Goal: Information Seeking & Learning: Learn about a topic

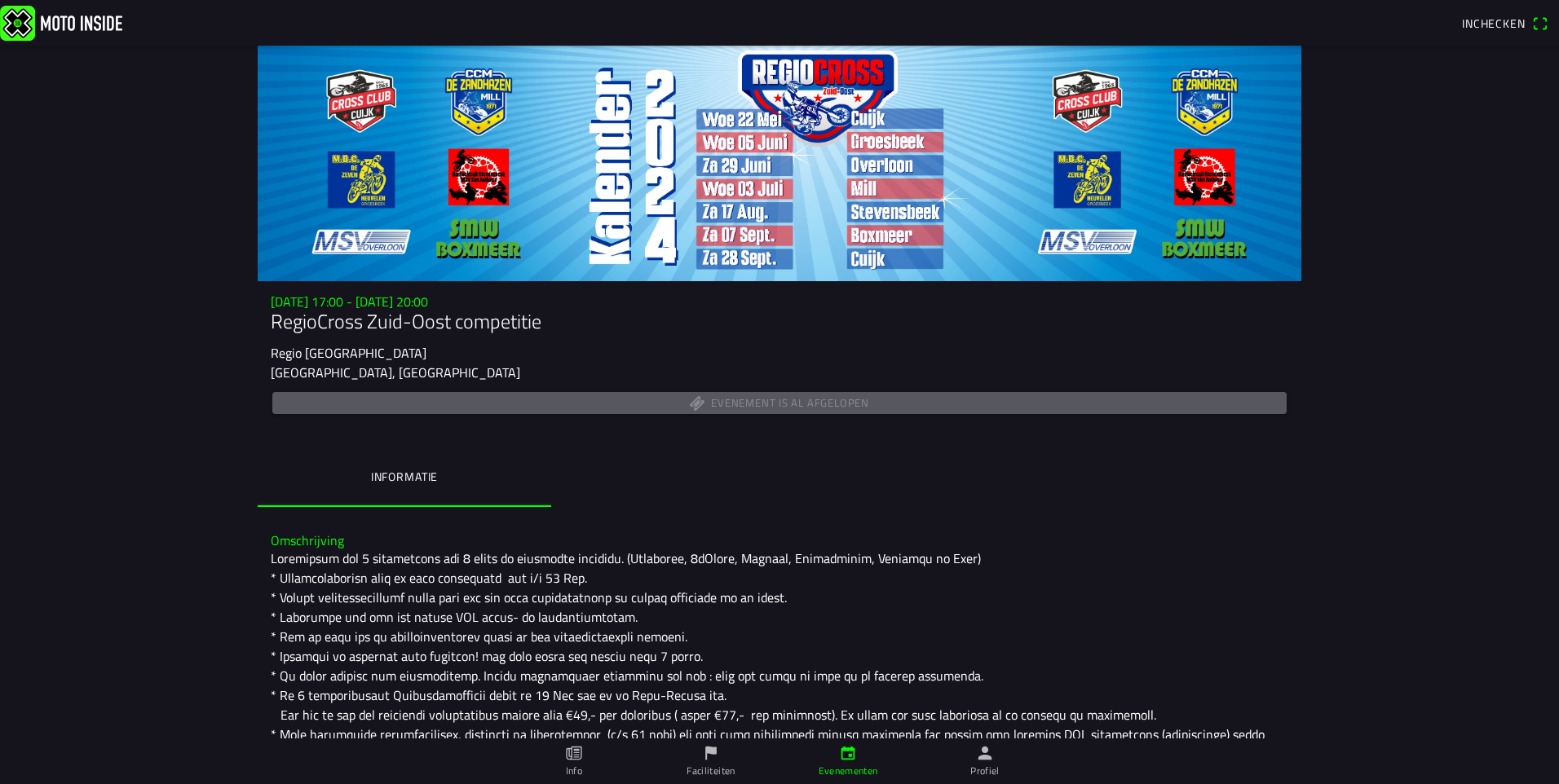
click at [849, 759] on icon "calendar" at bounding box center [848, 753] width 18 height 18
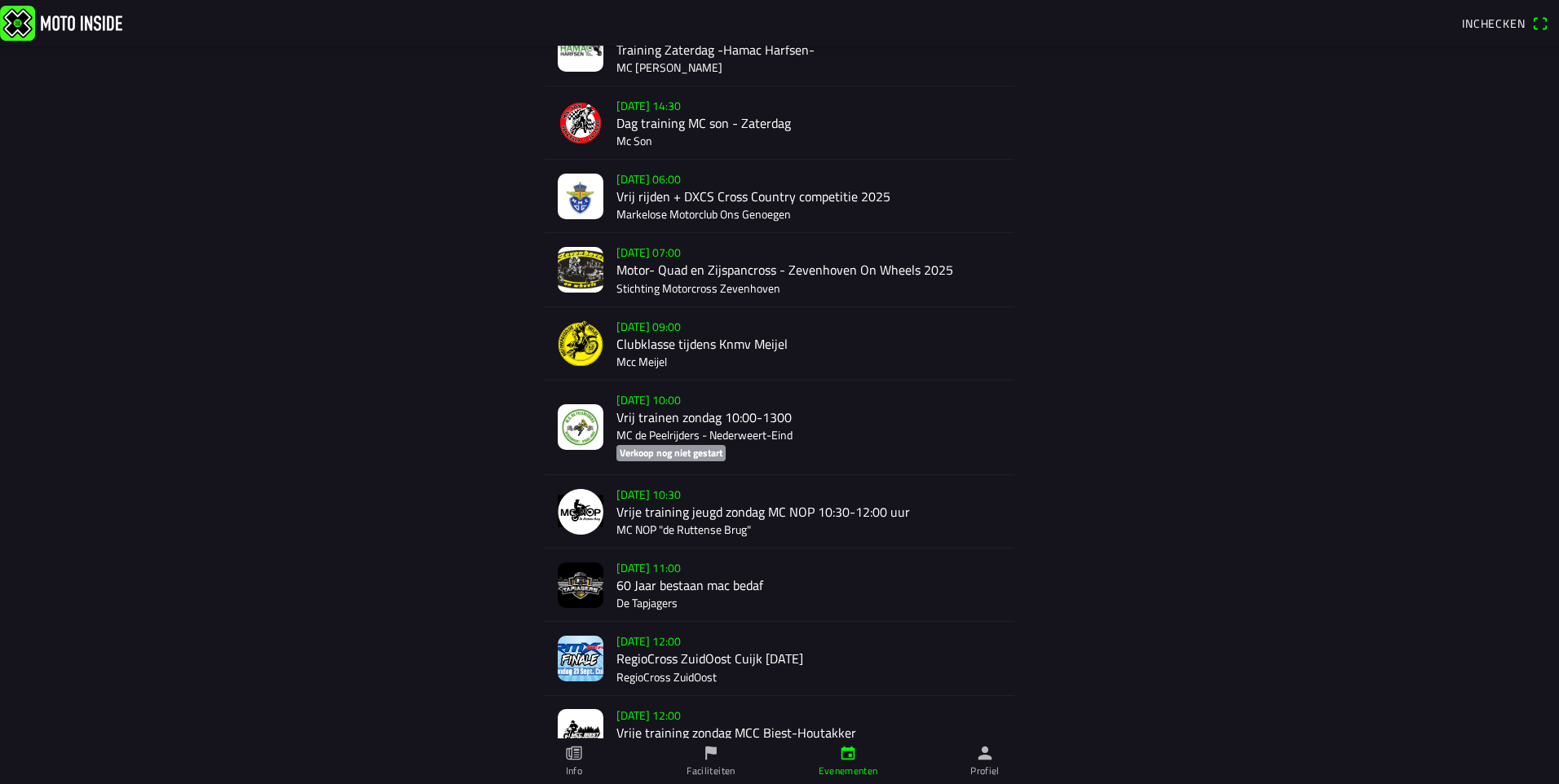
scroll to position [978, 0]
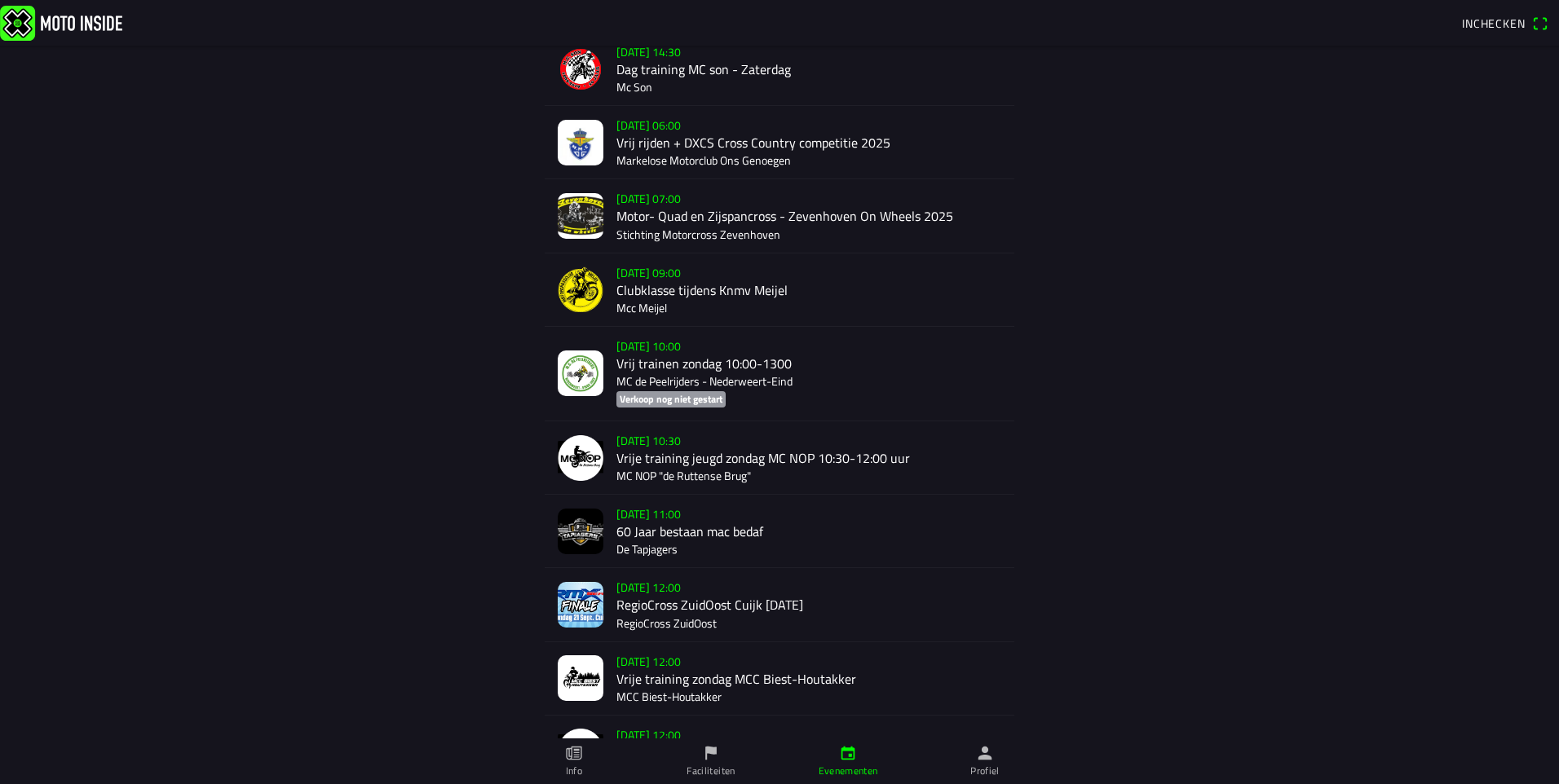
click at [664, 601] on div "[DATE] 12:00 RegioCross ZuidOost Cuijk [DATE] RegioCross ZuidOost" at bounding box center [809, 604] width 385 height 73
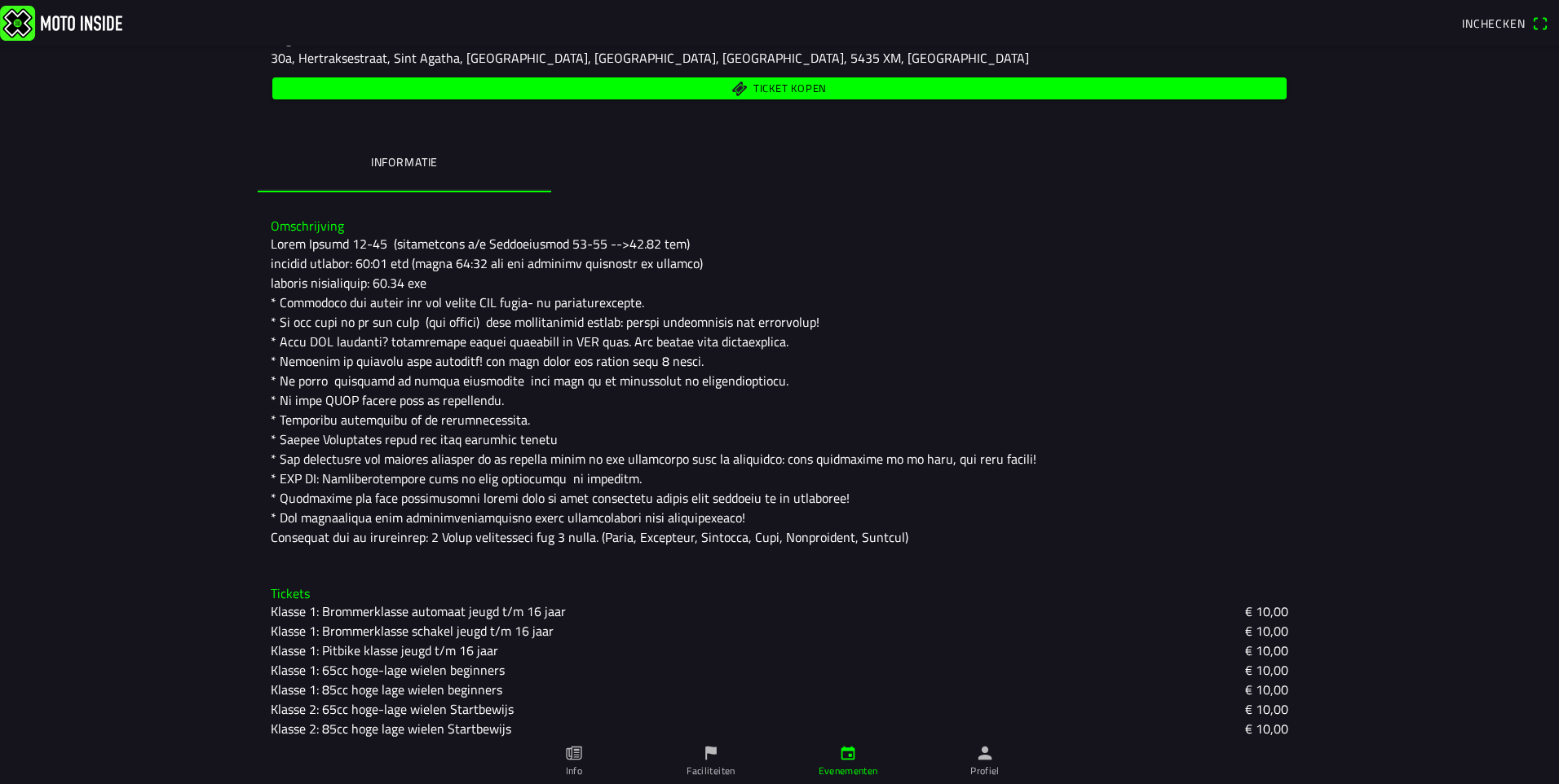
scroll to position [244, 0]
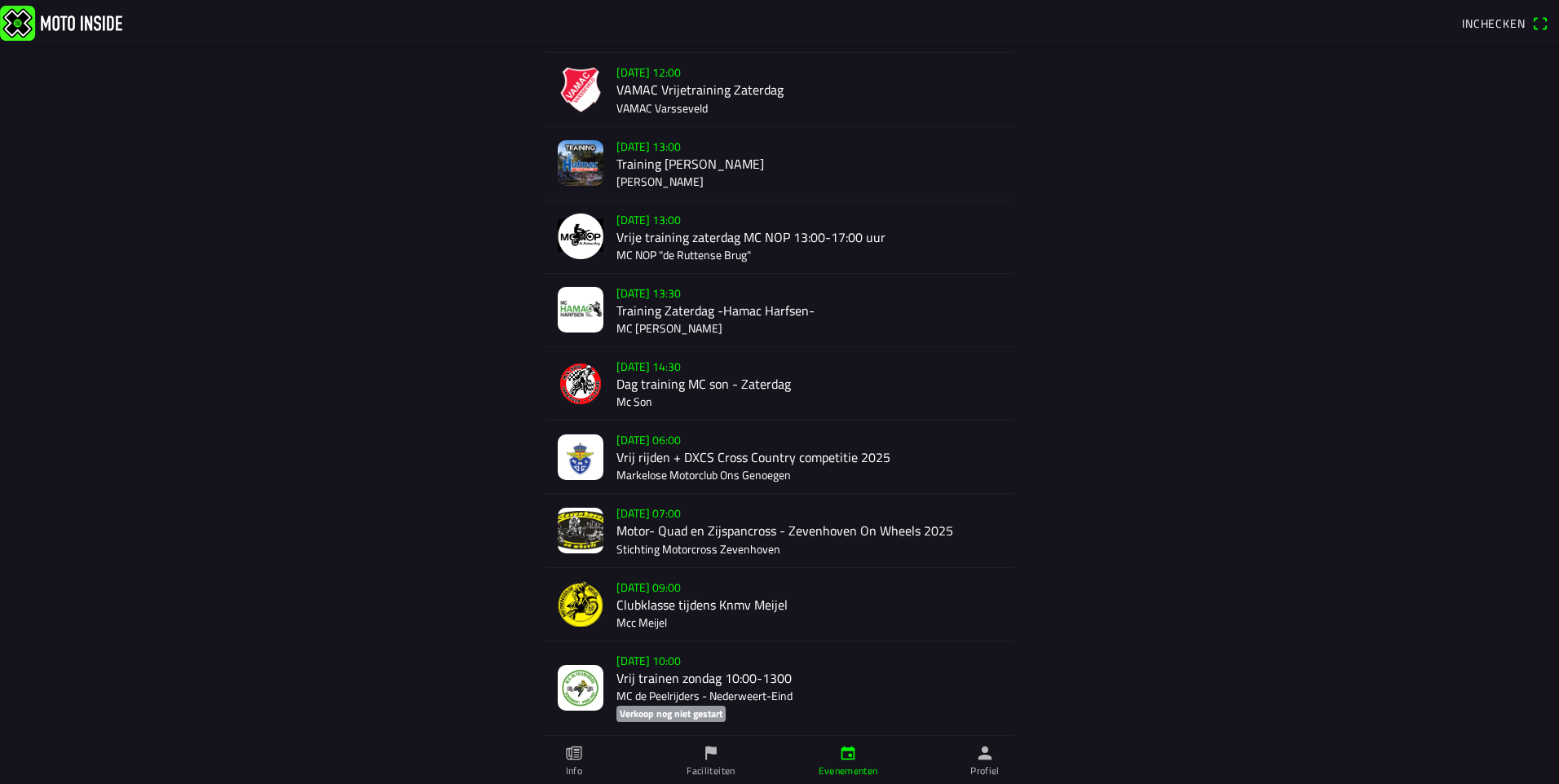
scroll to position [734, 0]
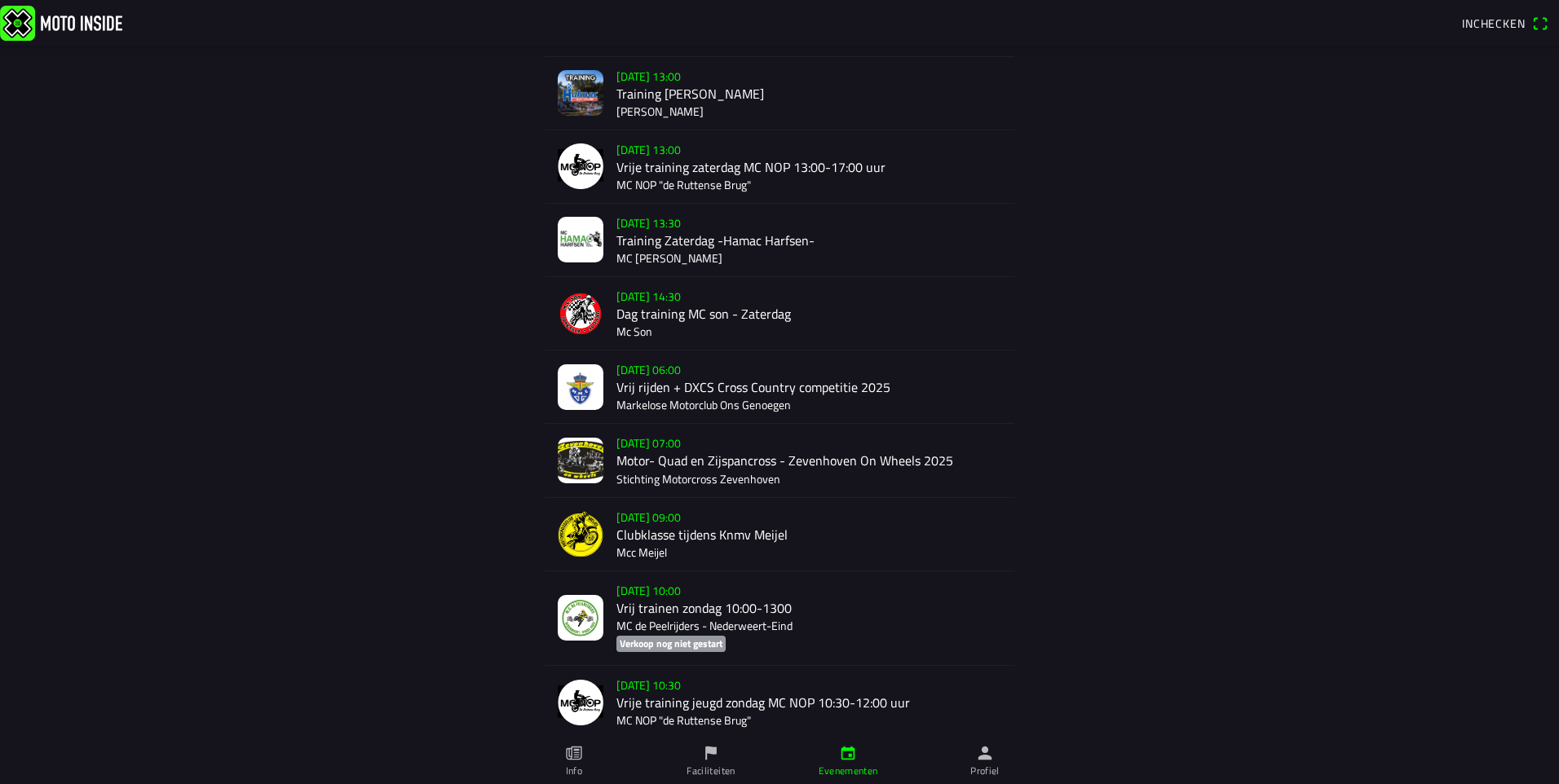
click at [670, 531] on div "[DATE] 09:00 Clubklasse tijdens Knmv Meijel Mcc Meijel" at bounding box center [809, 534] width 385 height 73
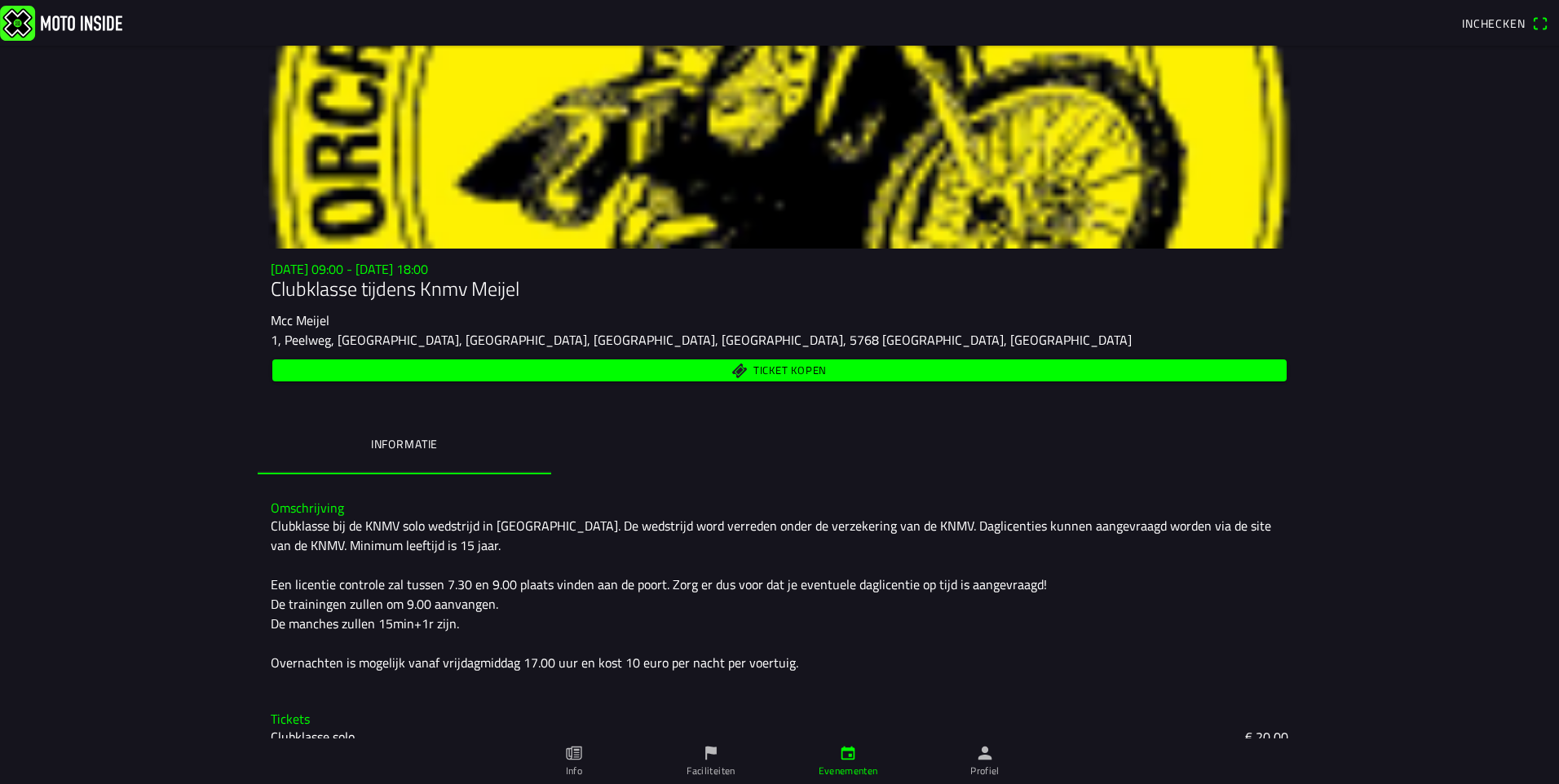
scroll to position [54, 0]
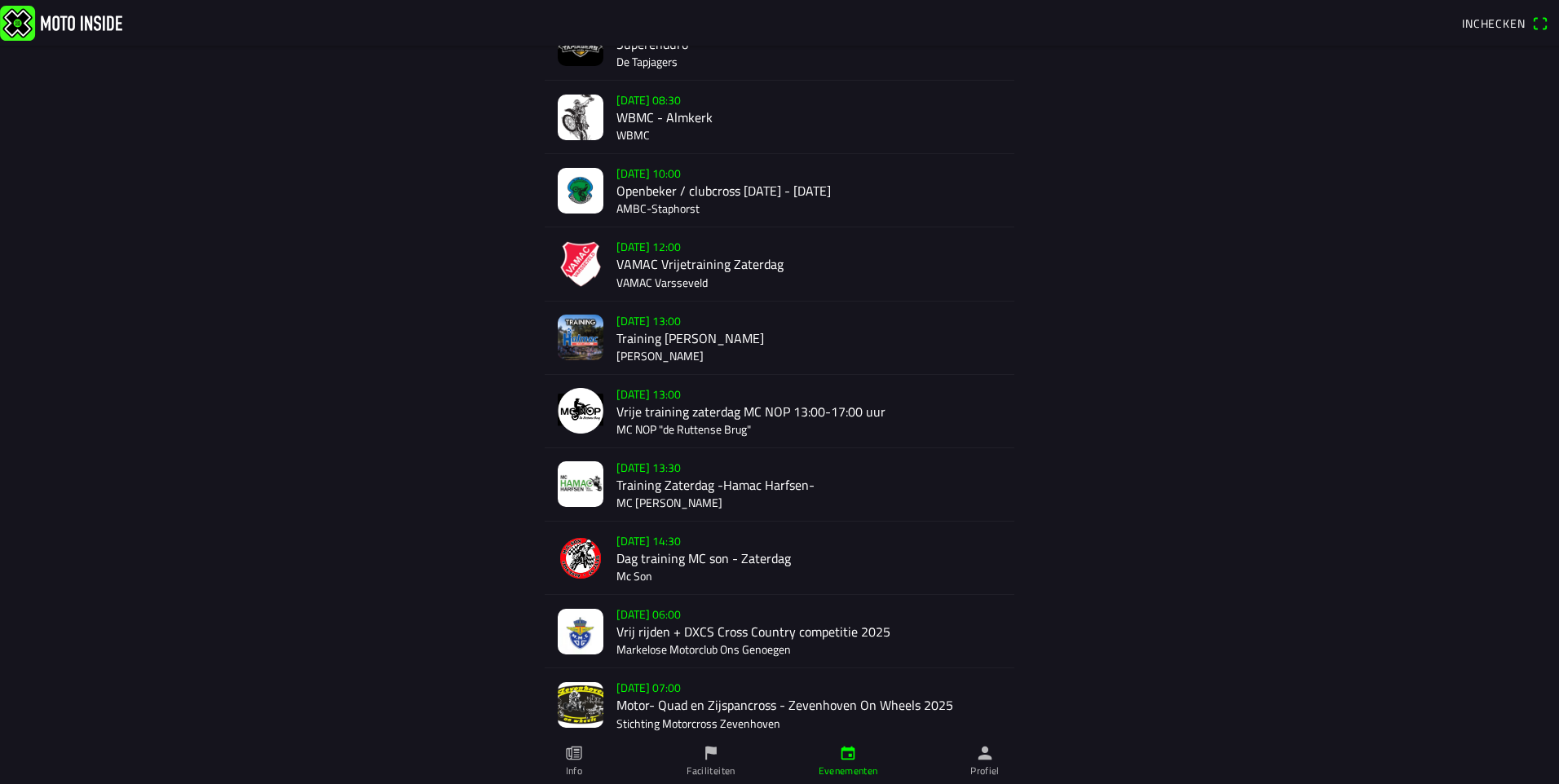
scroll to position [571, 0]
